Goal: Navigation & Orientation: Find specific page/section

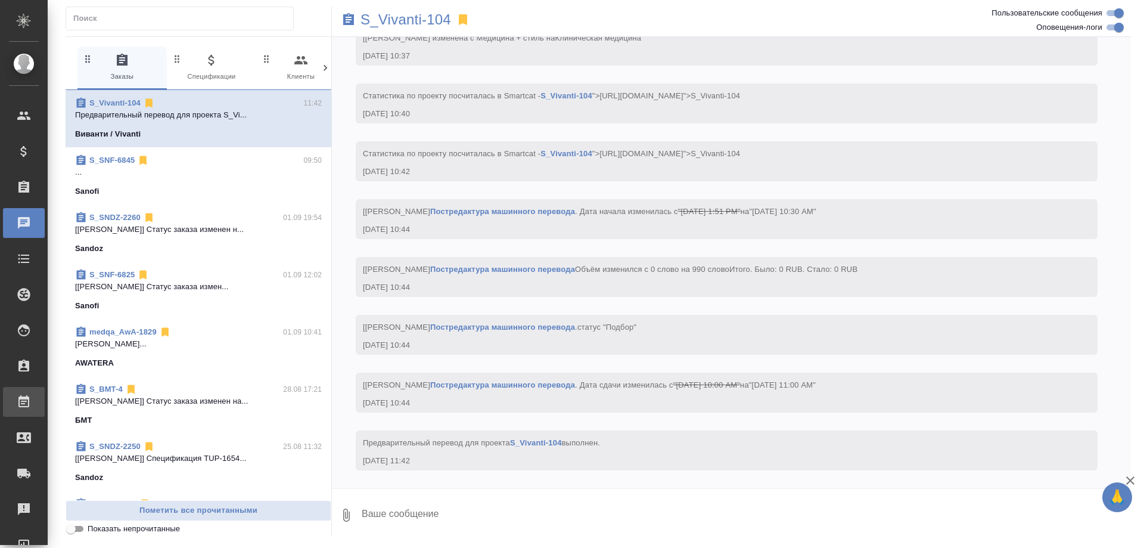
click at [24, 406] on div "Работы" at bounding box center [9, 402] width 30 height 18
